Goal: Information Seeking & Learning: Learn about a topic

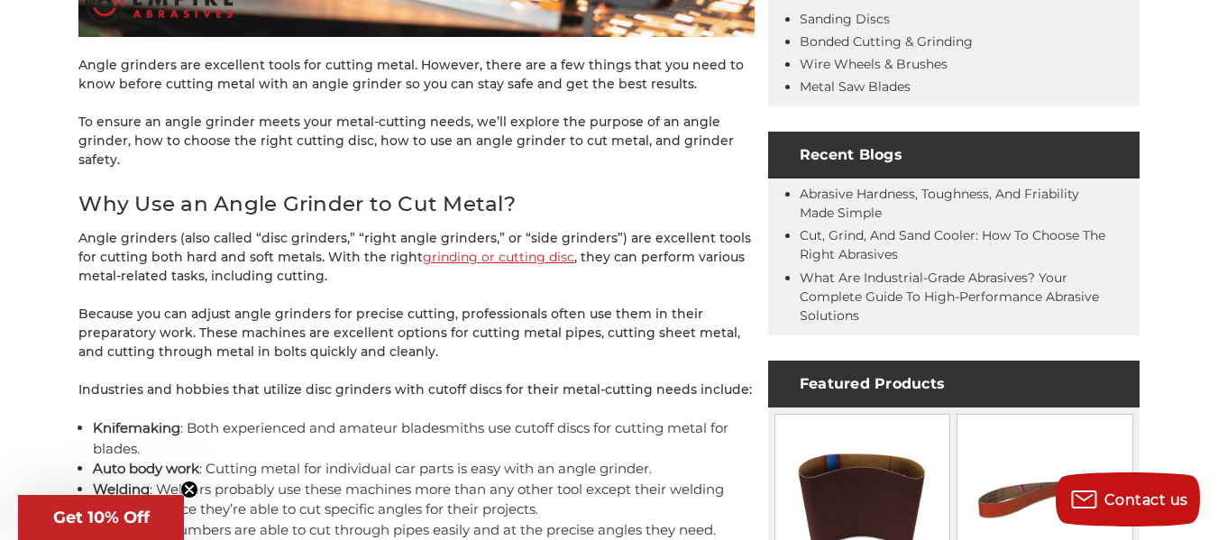
scroll to position [788, 0]
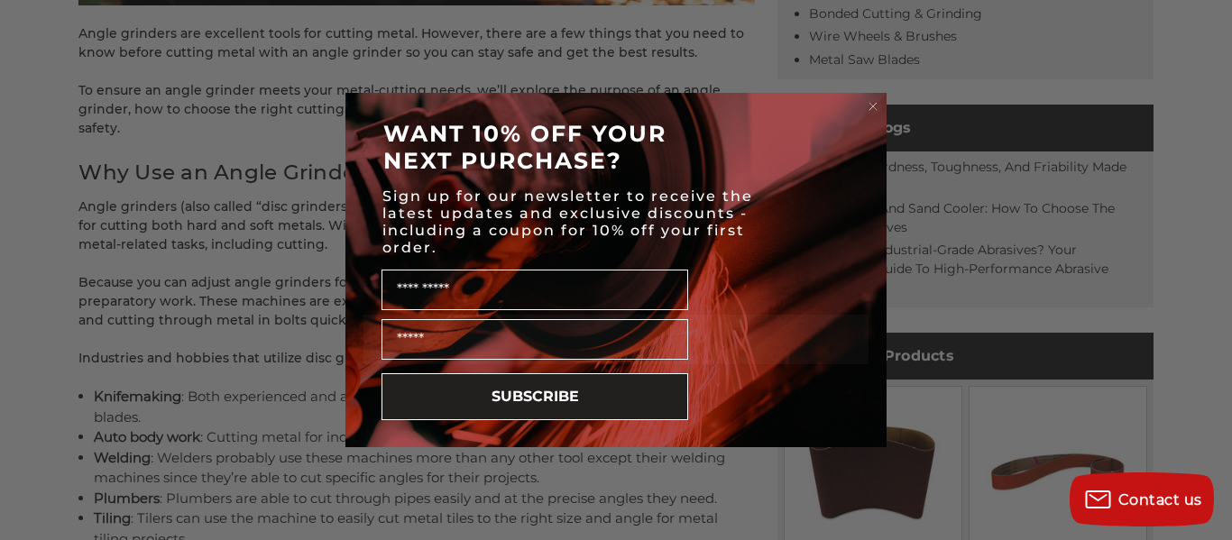
click at [867, 99] on circle "Close dialog" at bounding box center [873, 106] width 17 height 17
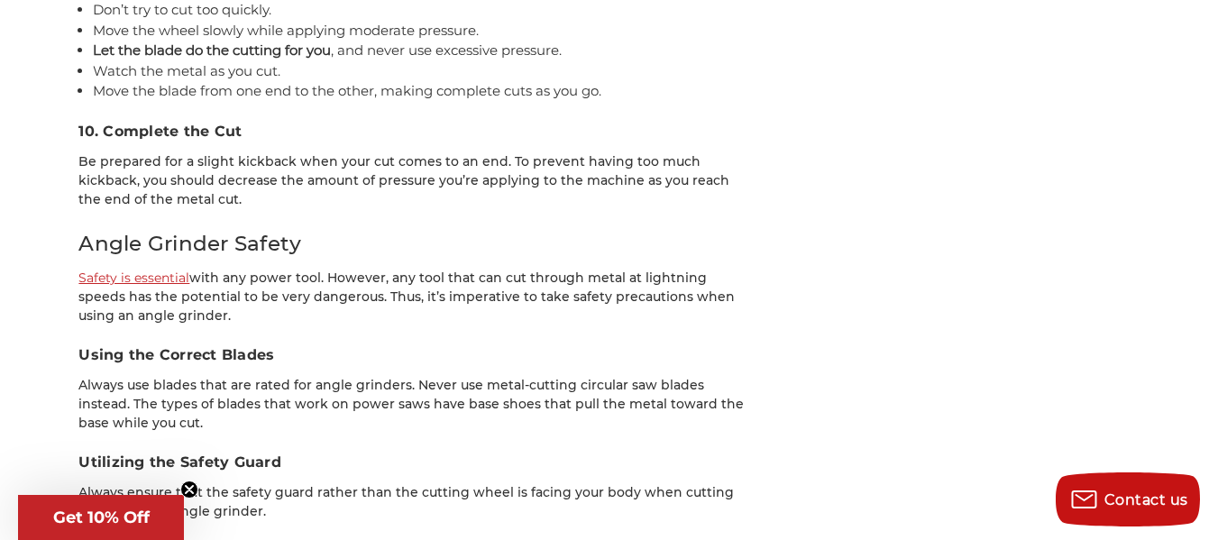
scroll to position [4305, 0]
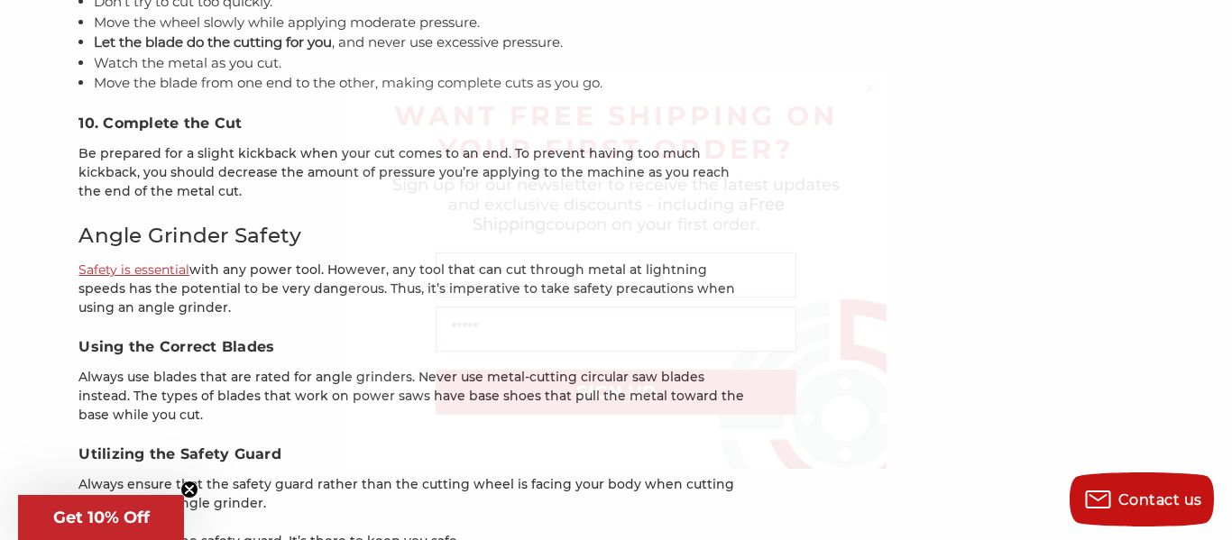
click at [867, 86] on icon "Close dialog" at bounding box center [870, 88] width 7 height 7
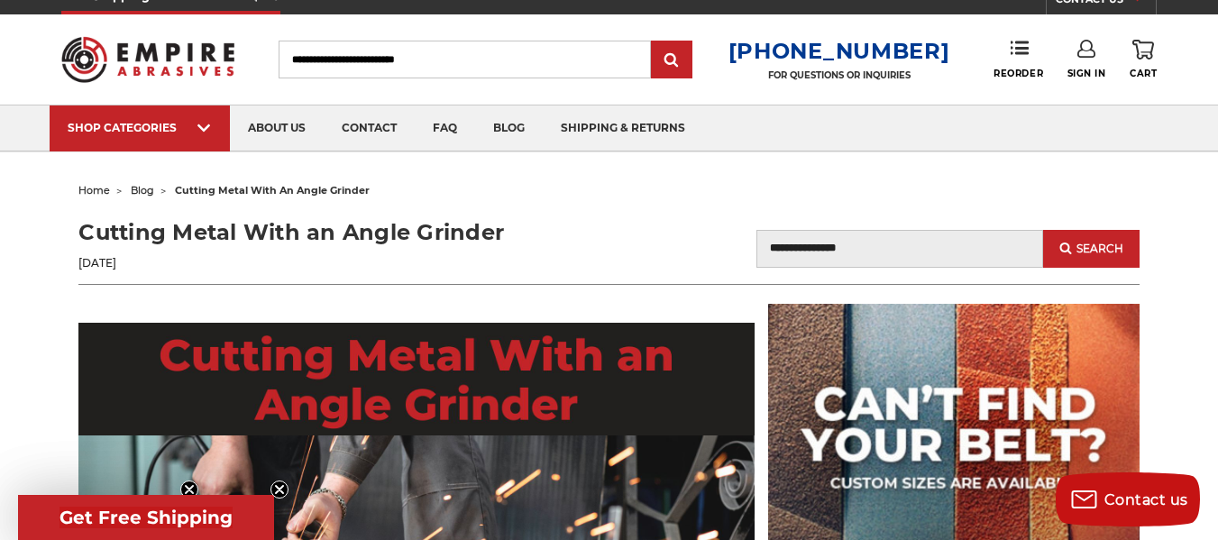
scroll to position [0, 0]
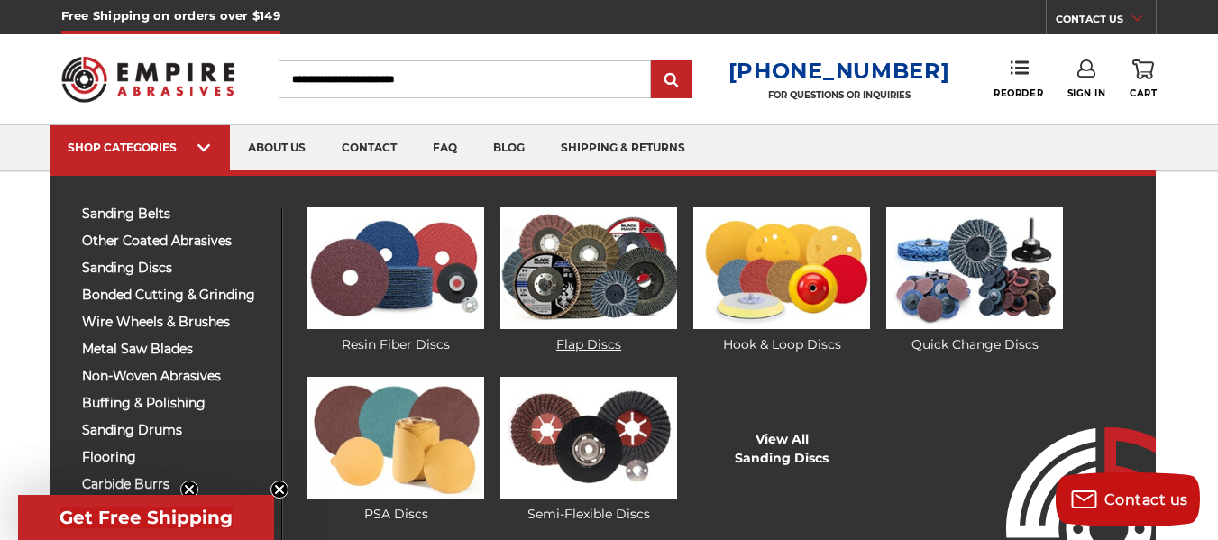
click at [578, 288] on img at bounding box center [588, 268] width 177 height 122
